Goal: Information Seeking & Learning: Compare options

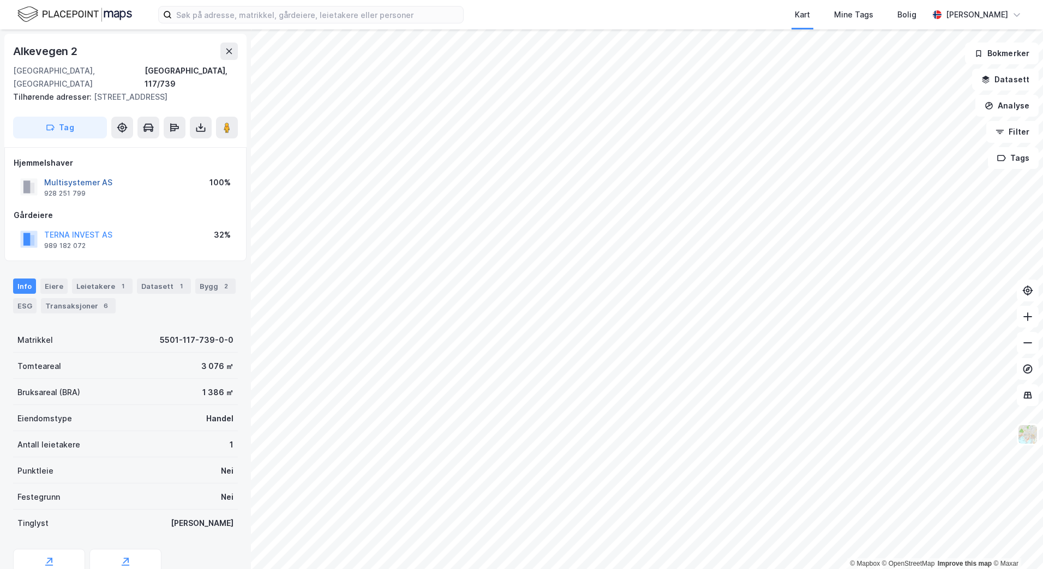
click at [0, 0] on button "Multisystemer AS" at bounding box center [0, 0] width 0 height 0
